Goal: Transaction & Acquisition: Purchase product/service

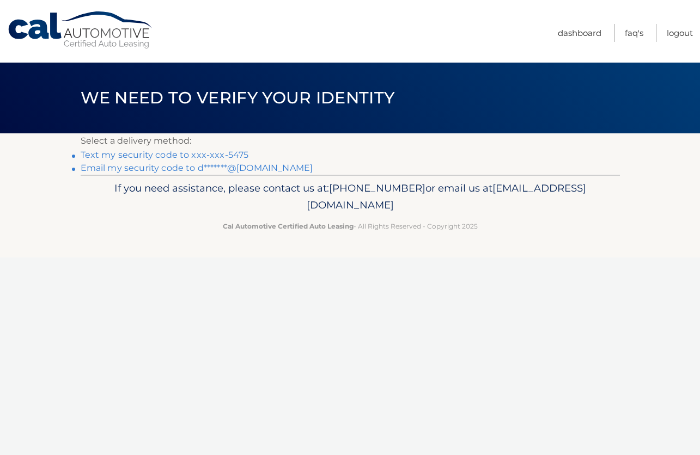
click at [175, 156] on link "Text my security code to xxx-xxx-5475" at bounding box center [165, 155] width 168 height 10
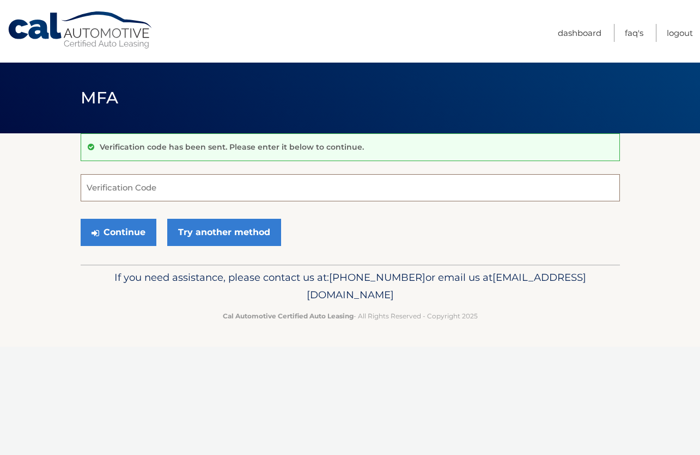
click at [145, 196] on input "Verification Code" at bounding box center [350, 187] width 539 height 27
type input "767234"
click at [126, 231] on button "Continue" at bounding box center [119, 232] width 76 height 27
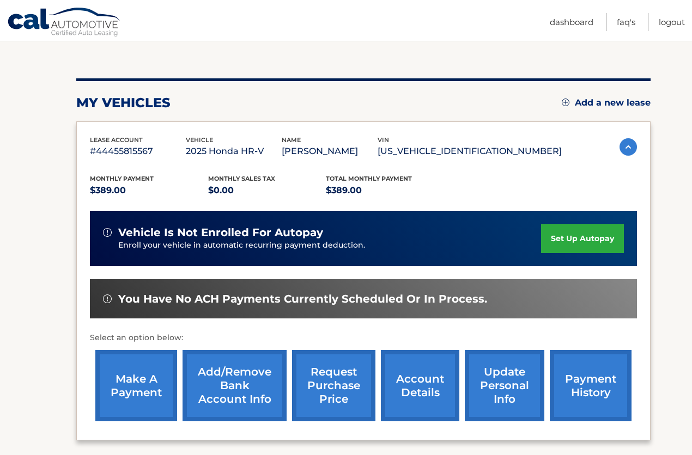
scroll to position [109, 0]
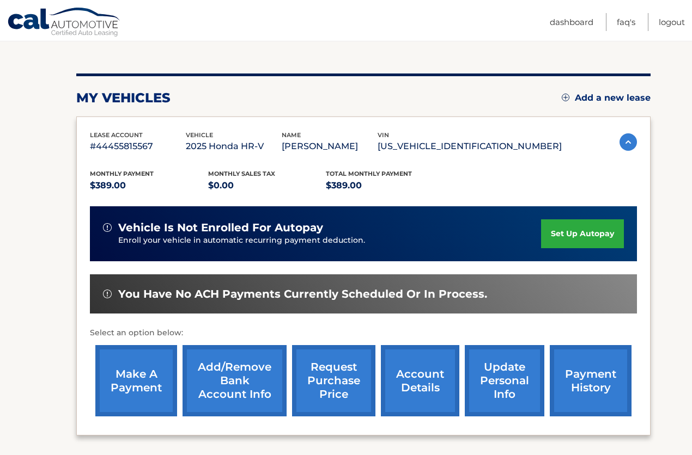
click at [129, 377] on link "make a payment" at bounding box center [136, 380] width 82 height 71
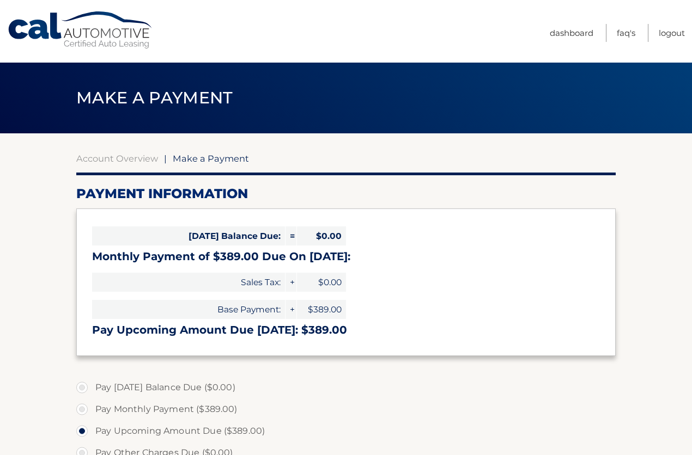
select select "ZGE5MjQ3NDAtNzc4YS00ZTIxLWFlZDYtN2FlY2RlYTIyYjg0"
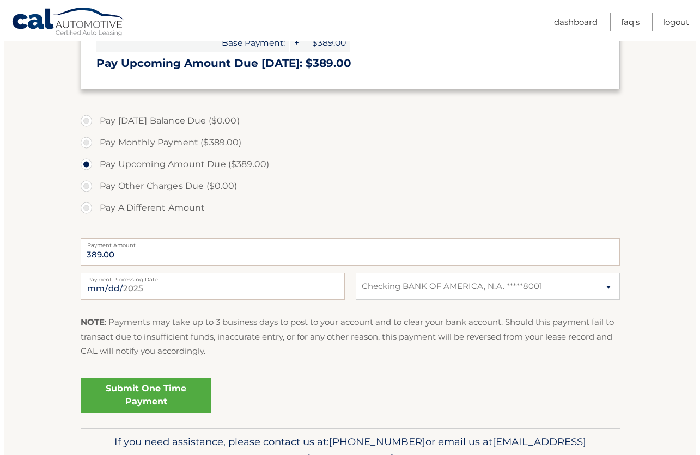
scroll to position [272, 0]
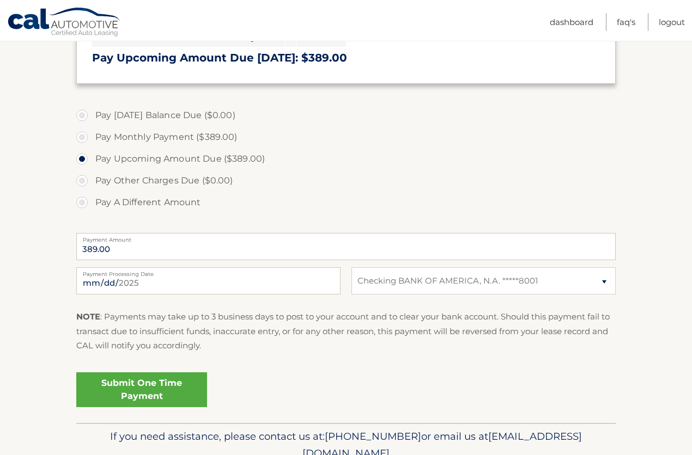
click at [150, 387] on link "Submit One Time Payment" at bounding box center [141, 390] width 131 height 35
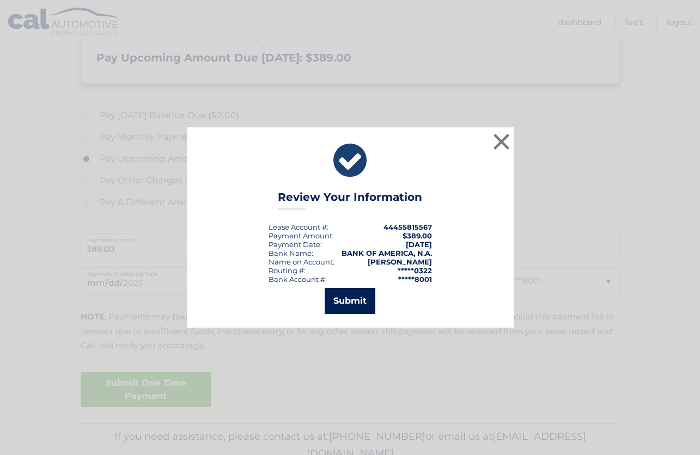
click at [362, 305] on button "Submit" at bounding box center [350, 301] width 51 height 26
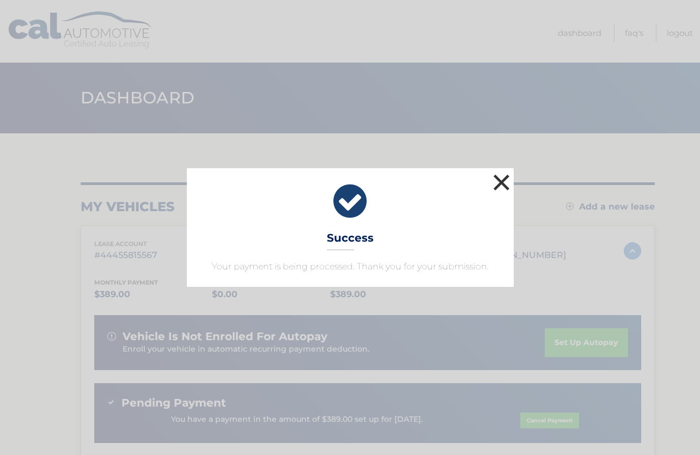
click at [498, 181] on button "×" at bounding box center [502, 183] width 22 height 22
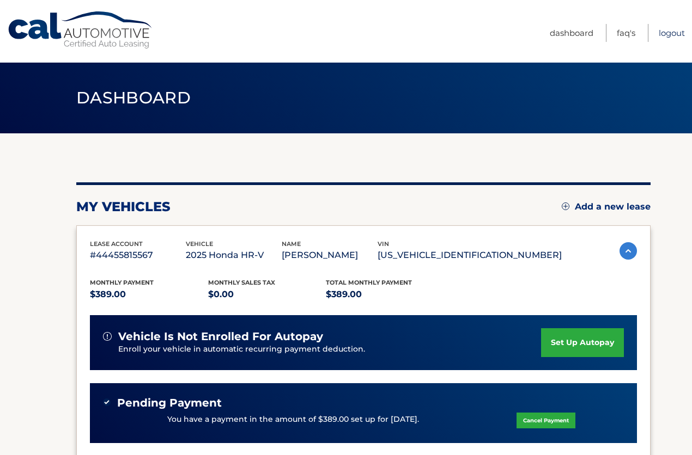
click at [669, 34] on link "Logout" at bounding box center [671, 33] width 26 height 18
